Goal: Navigation & Orientation: Find specific page/section

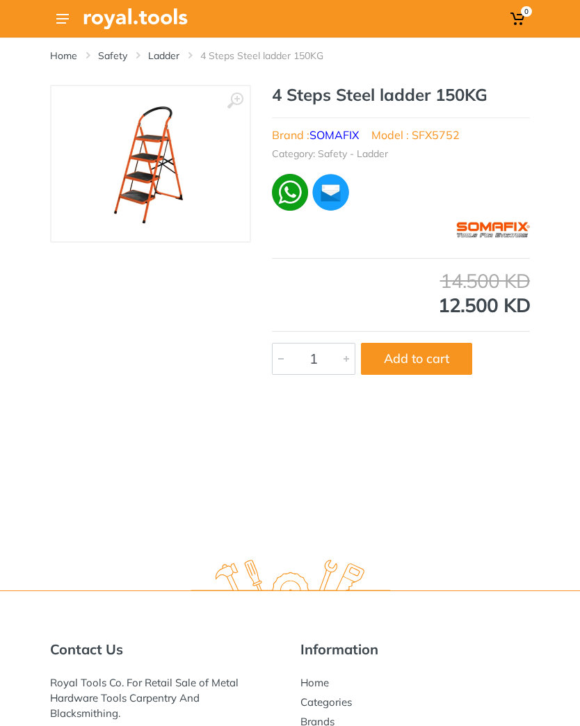
click at [163, 61] on link "Ladder" at bounding box center [163, 56] width 31 height 14
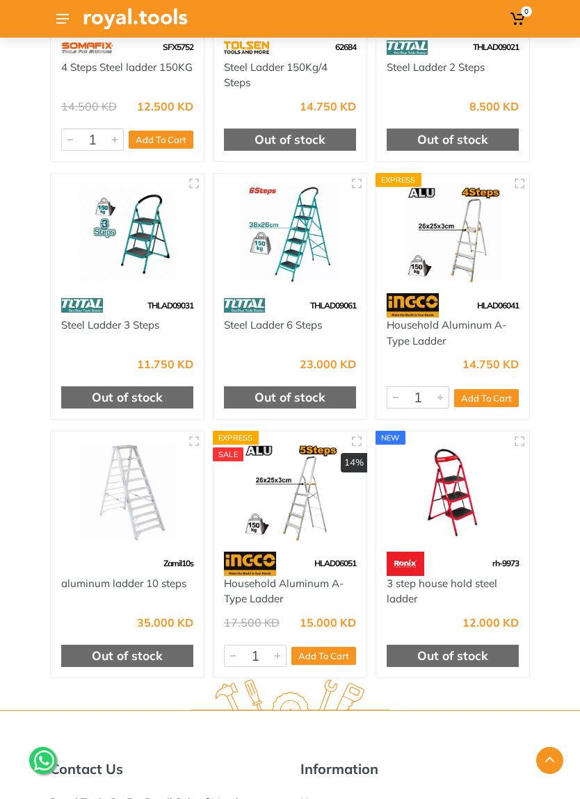
scroll to position [471, 0]
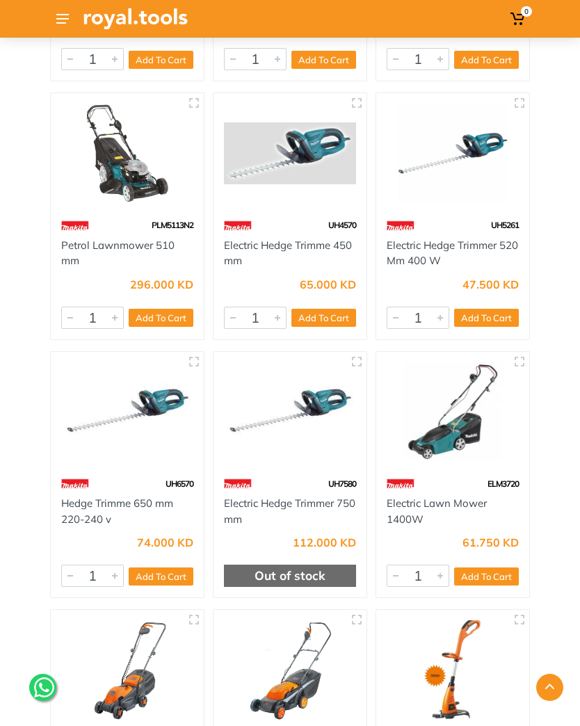
scroll to position [654, 0]
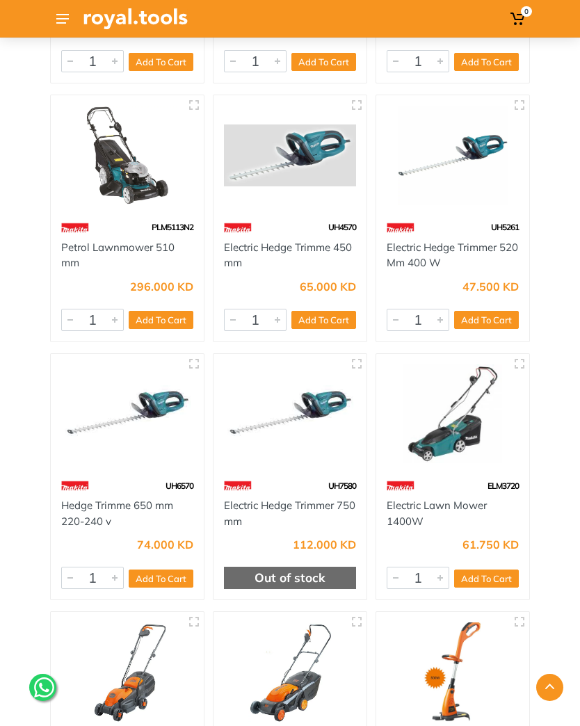
click at [56, 10] on button at bounding box center [62, 18] width 25 height 25
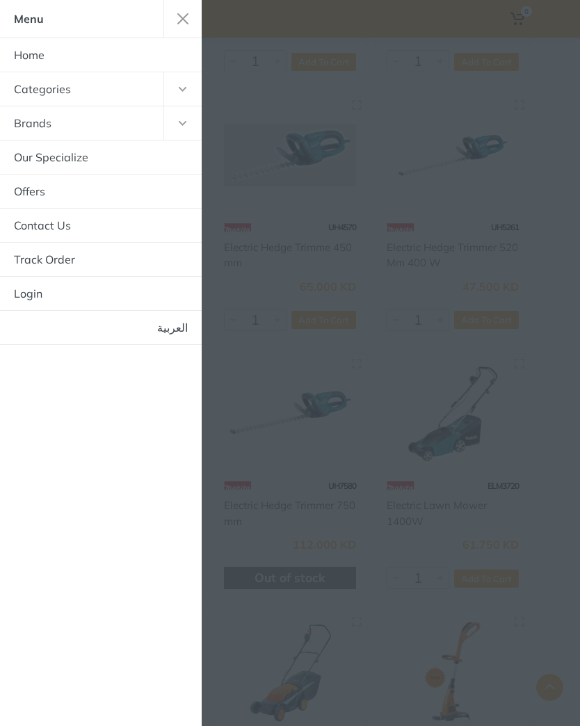
click at [167, 92] on button "button" at bounding box center [182, 88] width 38 height 33
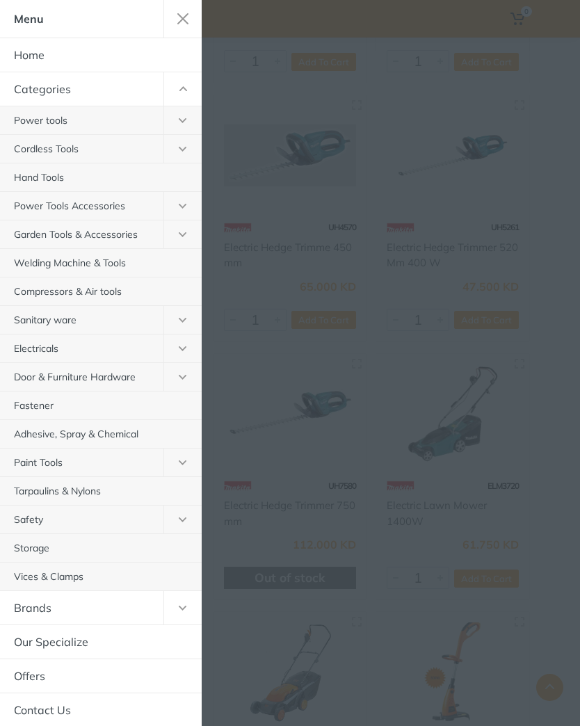
click at [171, 29] on button "button" at bounding box center [182, 19] width 38 height 38
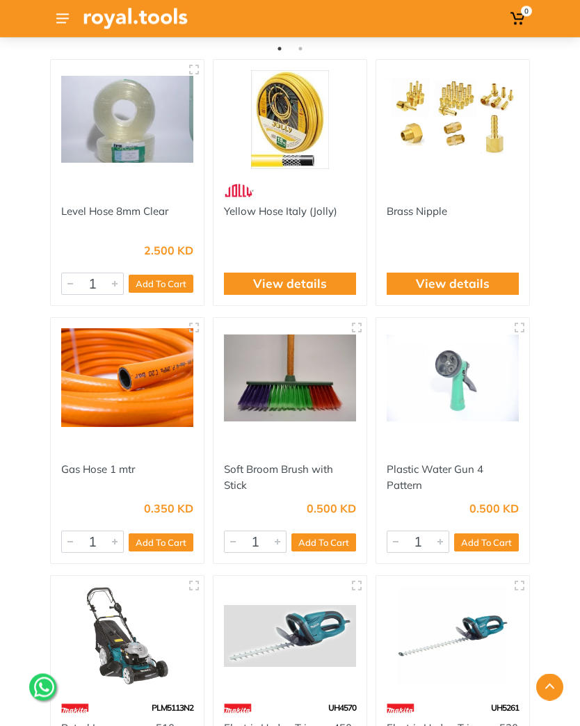
scroll to position [0, 0]
